Goal: Information Seeking & Learning: Learn about a topic

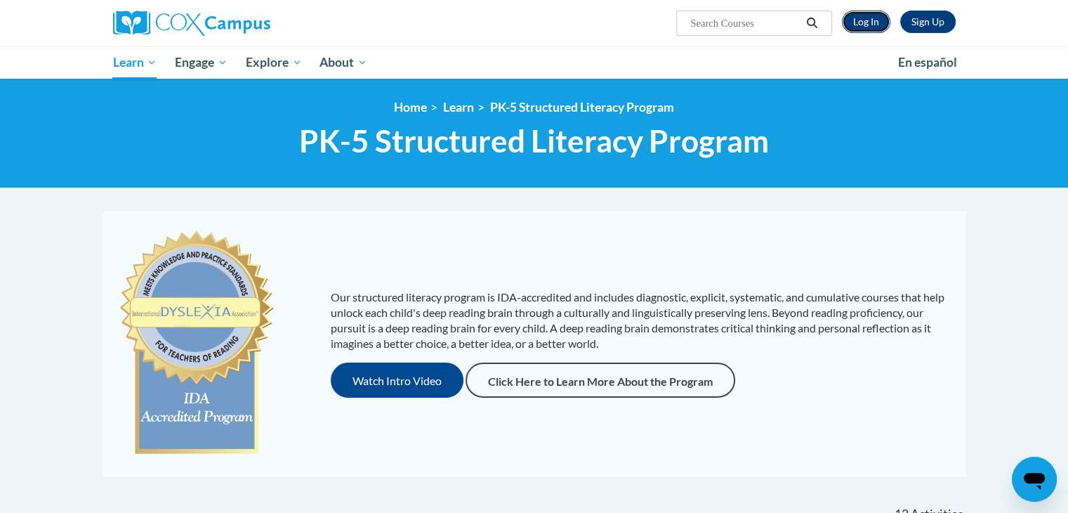
click at [872, 22] on link "Log In" at bounding box center [866, 22] width 48 height 22
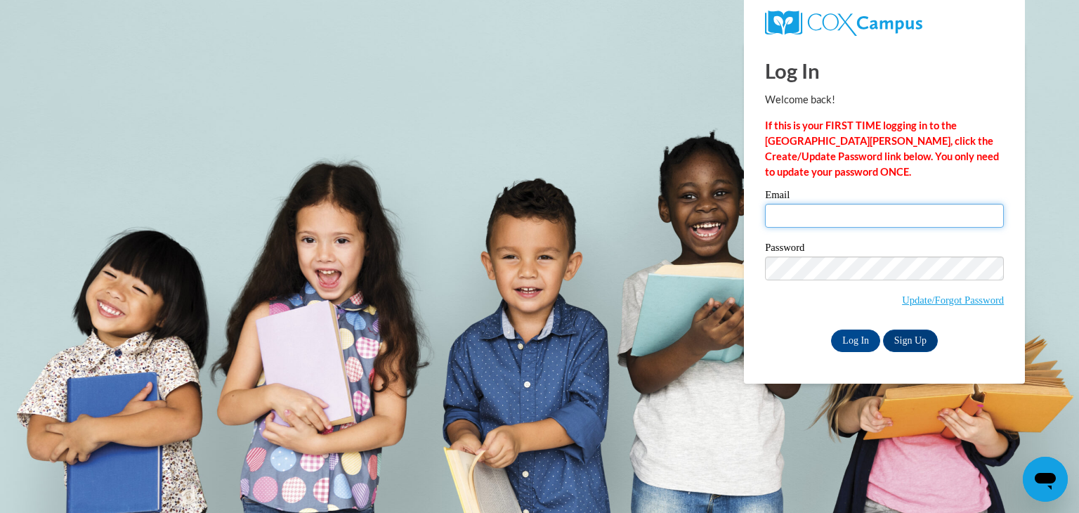
click at [815, 214] on input "Email" at bounding box center [884, 216] width 239 height 24
type input "nielseka@wauwatosa.k12.wi.us"
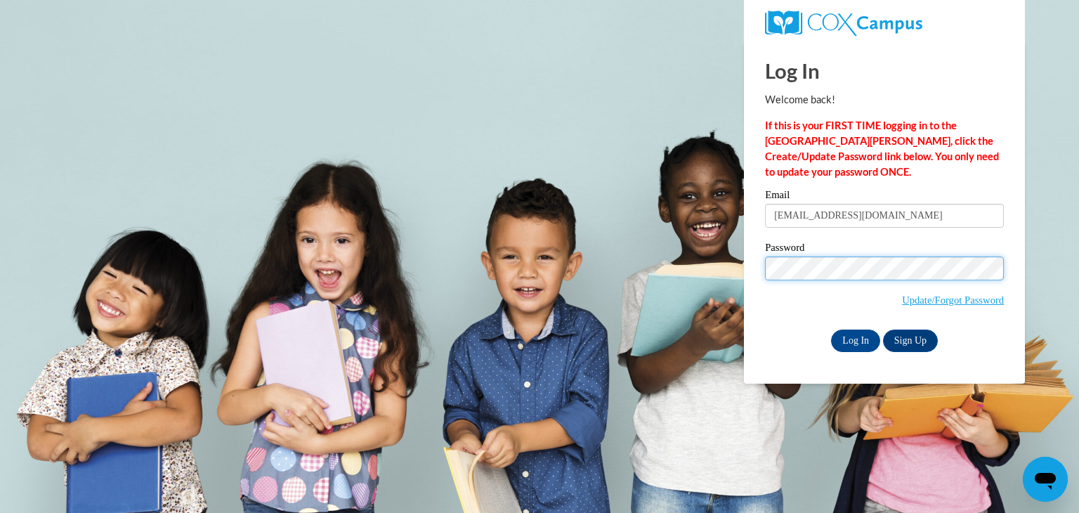
click at [831, 329] on input "Log In" at bounding box center [855, 340] width 49 height 22
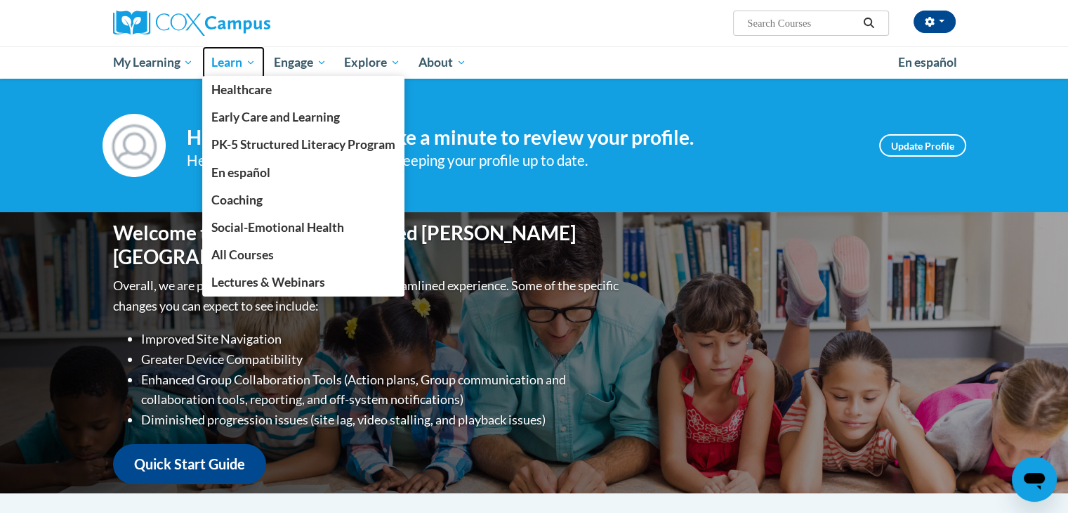
click at [219, 59] on span "Learn" at bounding box center [233, 62] width 44 height 17
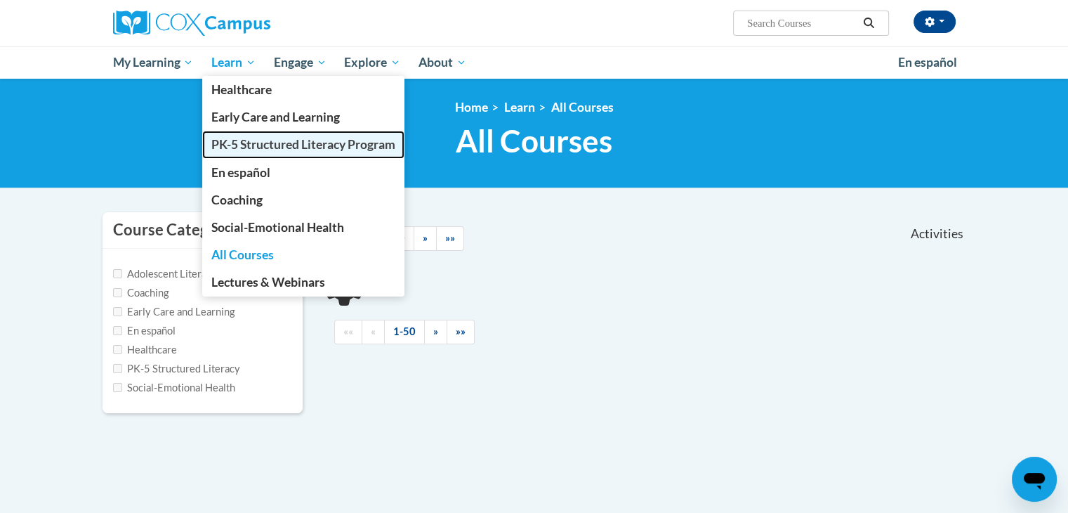
click at [255, 145] on span "PK-5 Structured Literacy Program" at bounding box center [303, 144] width 184 height 15
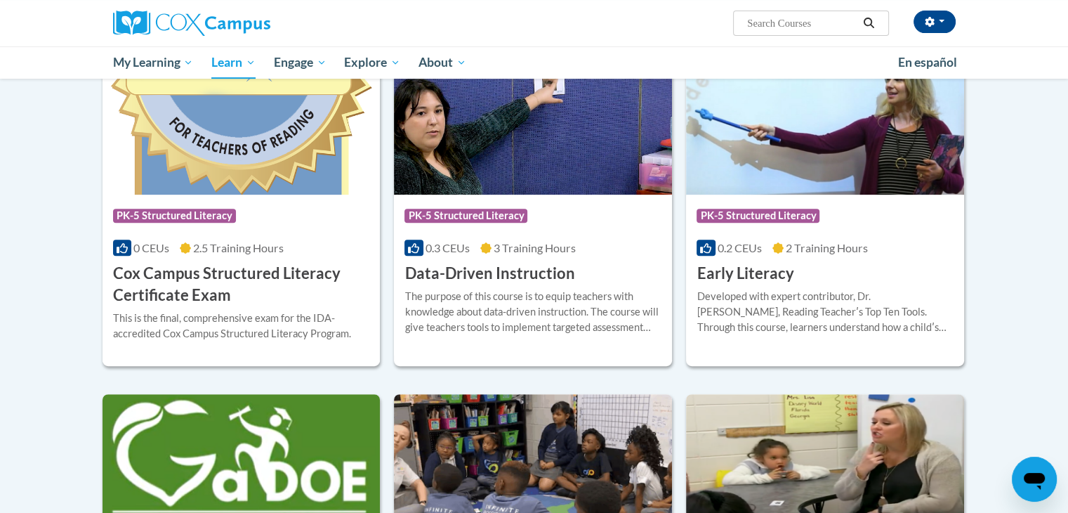
scroll to position [486, 0]
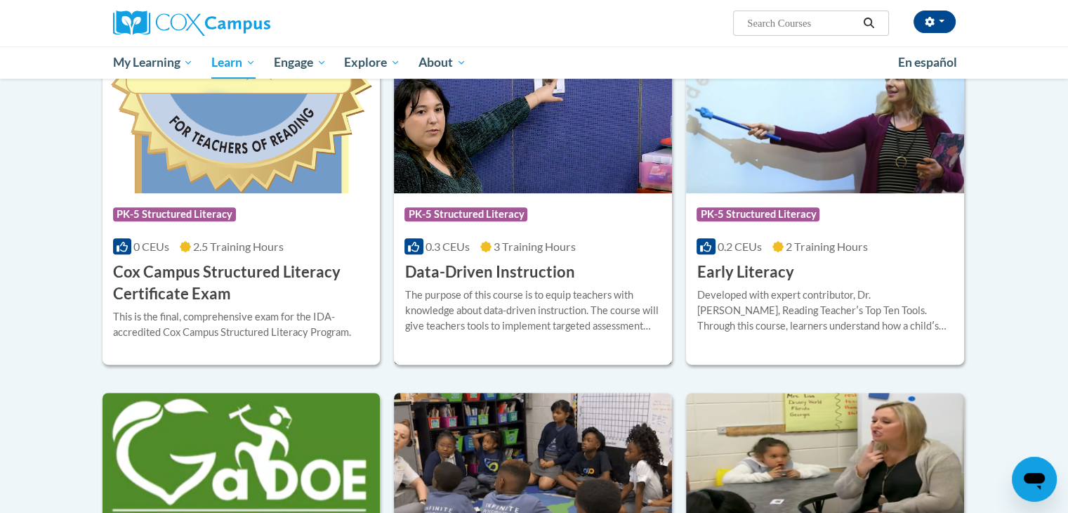
click at [526, 177] on img at bounding box center [533, 121] width 278 height 143
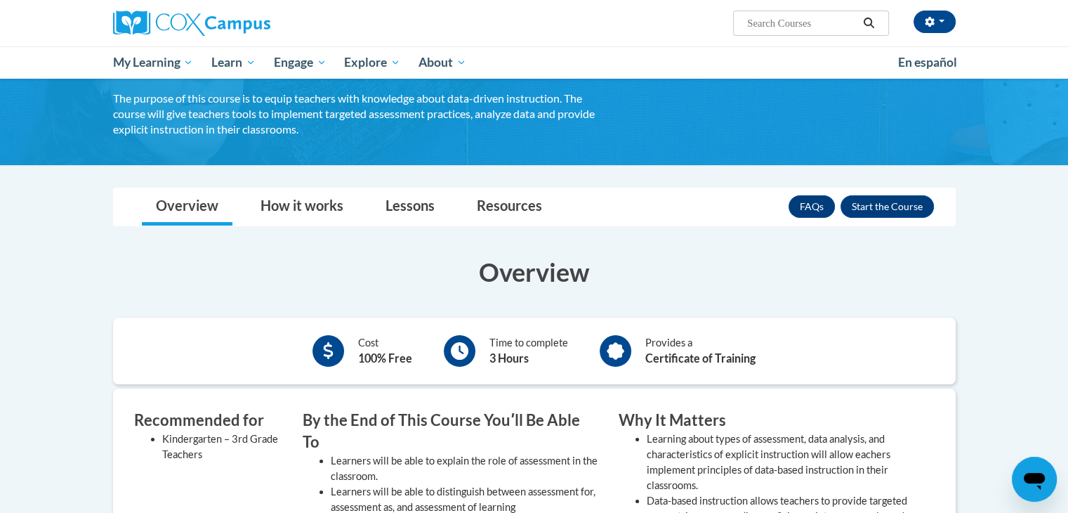
scroll to position [84, 0]
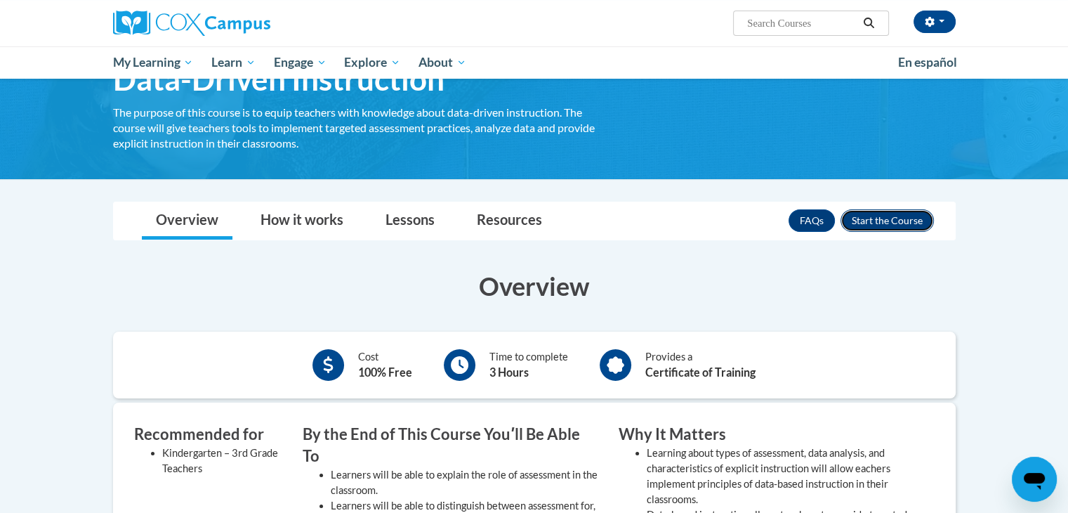
click at [892, 214] on button "Enroll" at bounding box center [887, 220] width 93 height 22
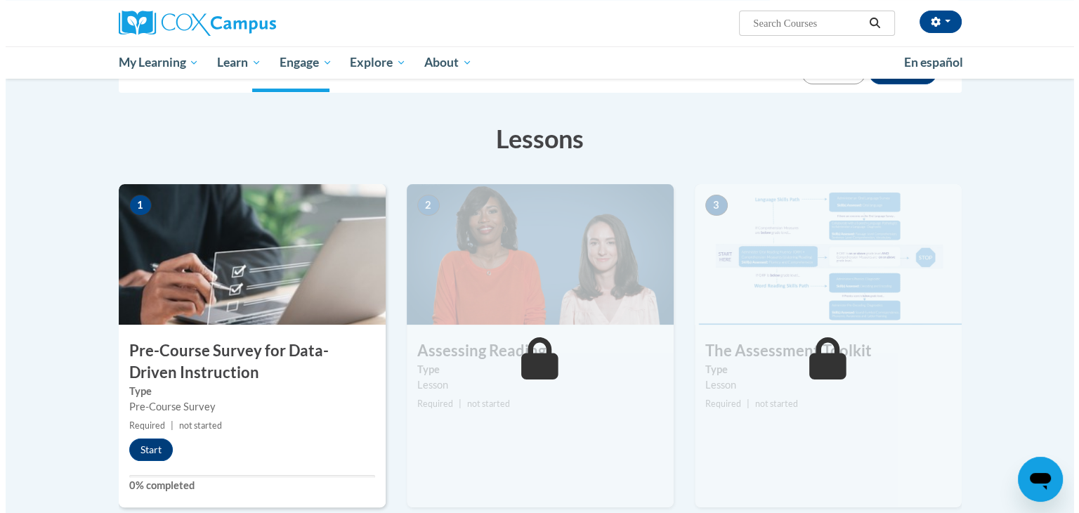
scroll to position [215, 0]
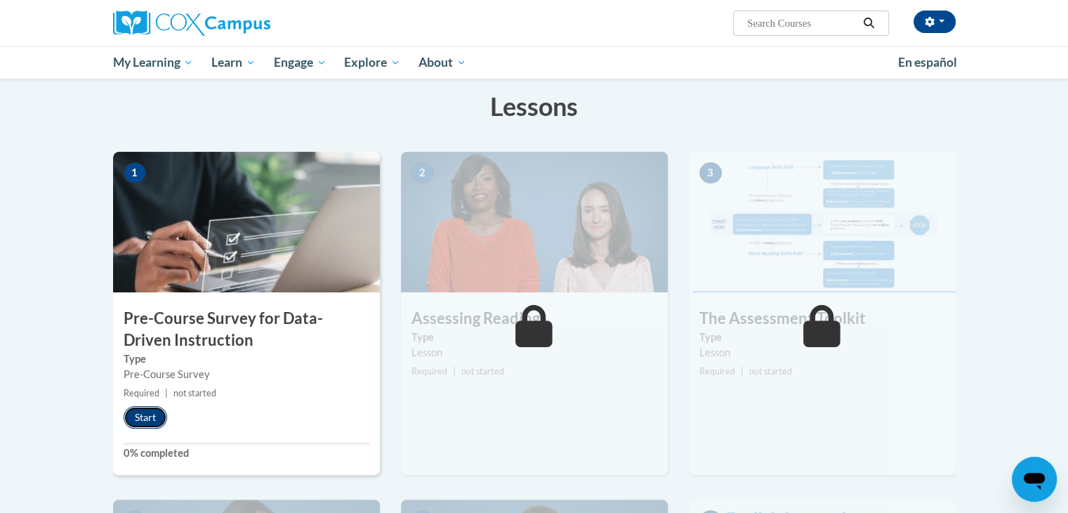
click at [140, 408] on button "Start" at bounding box center [146, 417] width 44 height 22
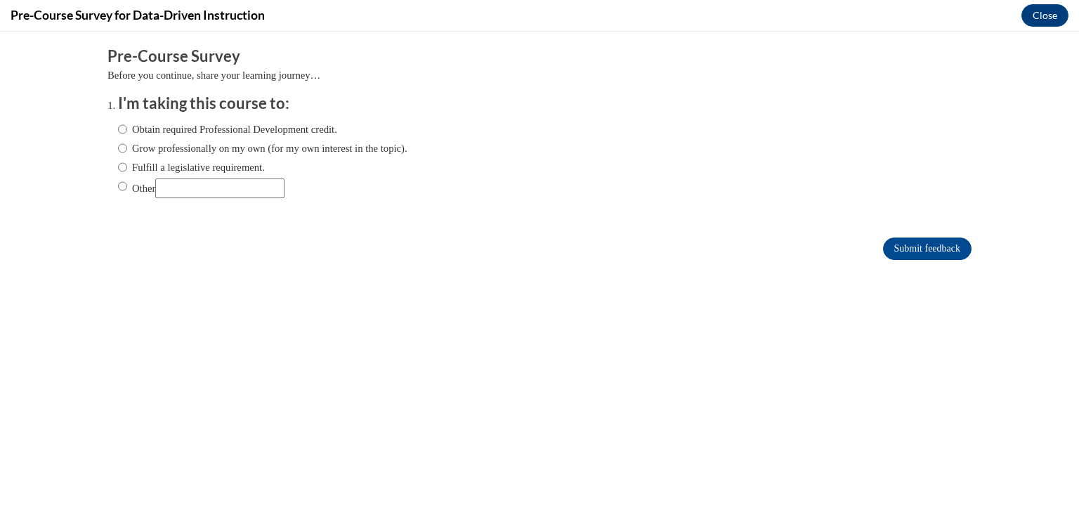
scroll to position [0, 0]
click at [119, 164] on label "Fulfill a legislative requirement." at bounding box center [191, 166] width 147 height 15
click at [119, 164] on input "Fulfill a legislative requirement." at bounding box center [122, 166] width 9 height 15
radio input "true"
click at [939, 249] on input "Submit feedback" at bounding box center [927, 248] width 89 height 22
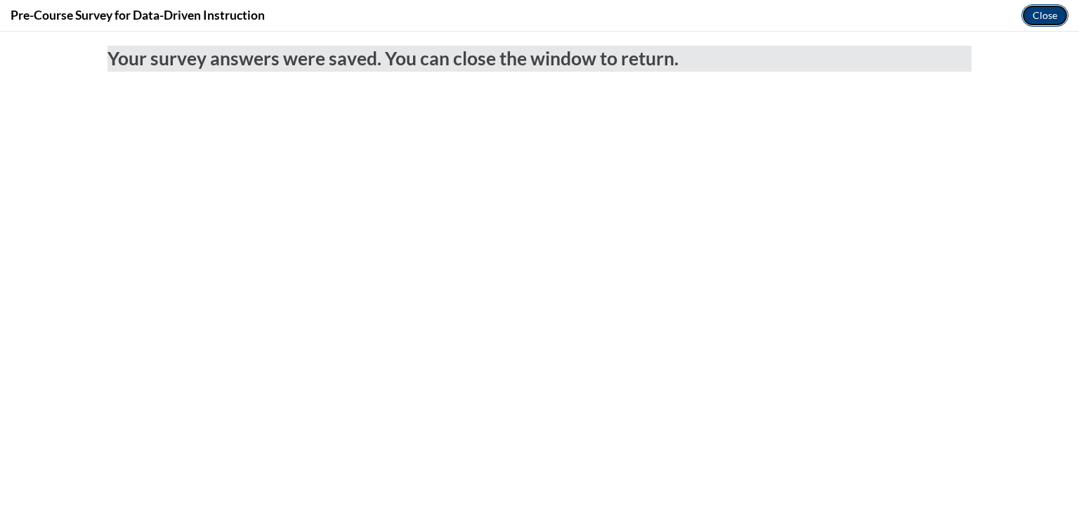
click at [1054, 15] on button "Close" at bounding box center [1044, 15] width 47 height 22
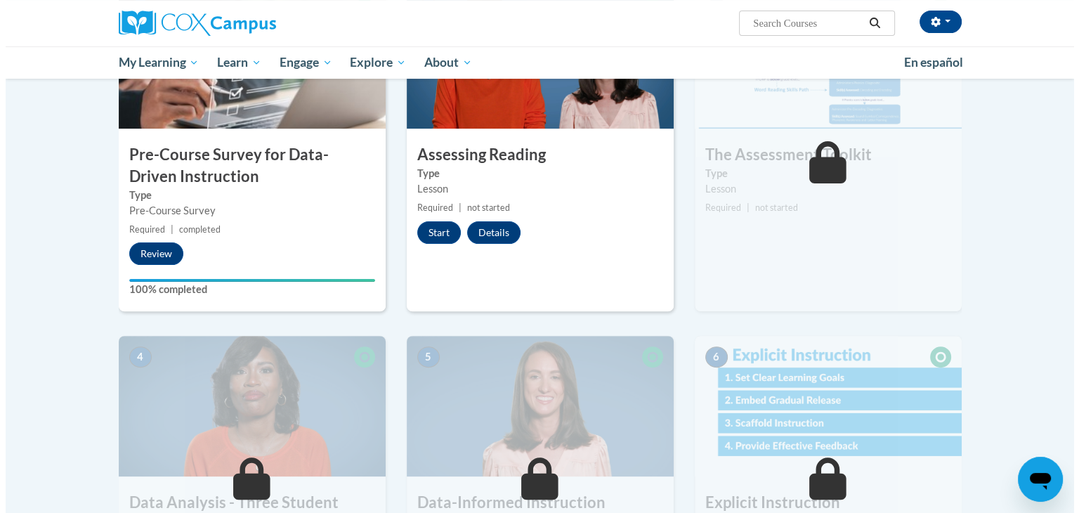
scroll to position [358, 0]
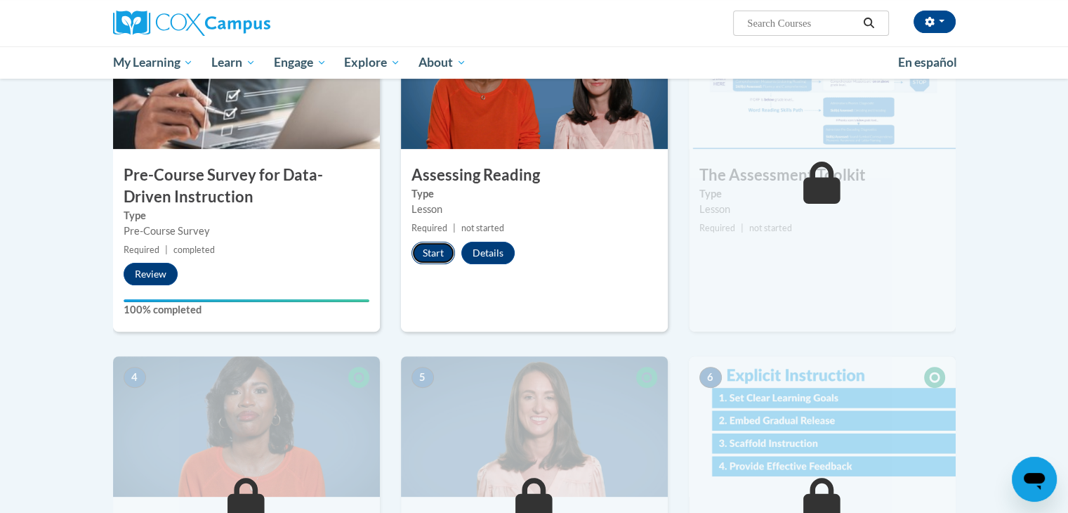
click at [436, 249] on button "Start" at bounding box center [434, 253] width 44 height 22
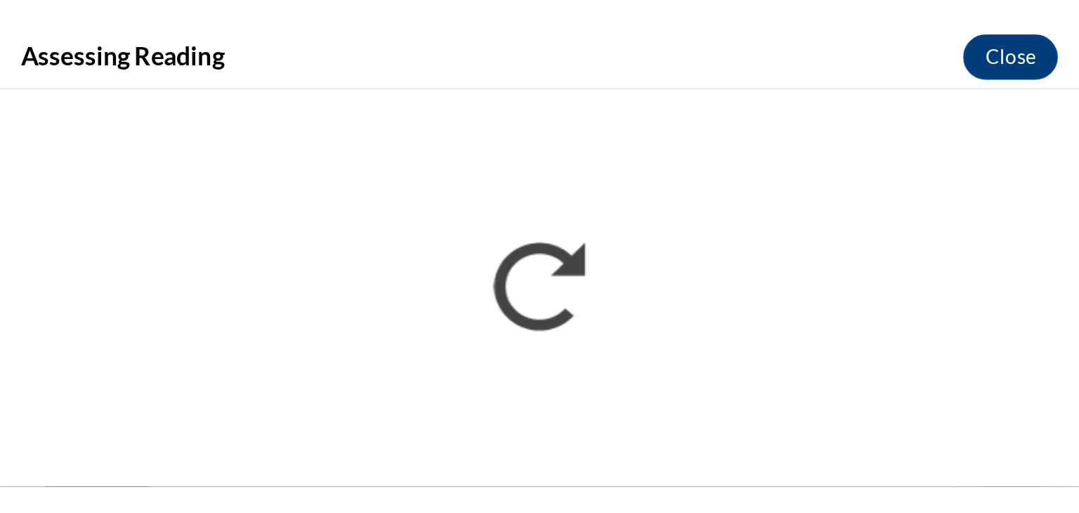
scroll to position [384, 0]
